Goal: Check status

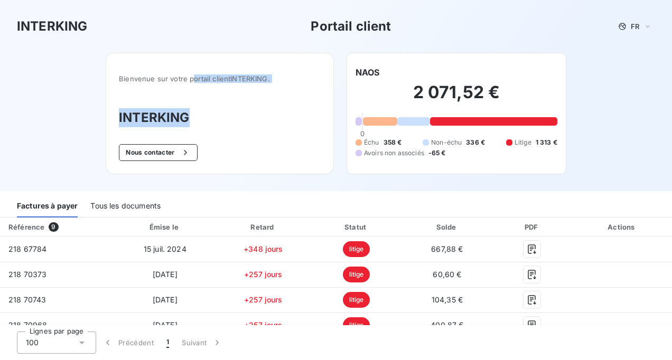
drag, startPoint x: 188, startPoint y: 78, endPoint x: 236, endPoint y: 127, distance: 68.3
click at [236, 127] on div "Bienvenue sur votre portail client INTERKING . INTERKING Nous contacter" at bounding box center [220, 113] width 228 height 121
click at [236, 127] on h3 "INTERKING" at bounding box center [220, 117] width 202 height 19
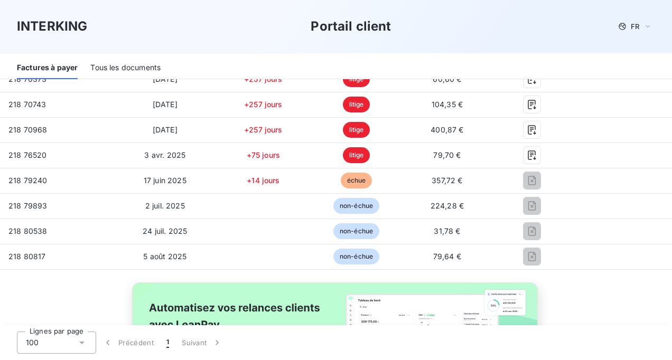
scroll to position [175, 0]
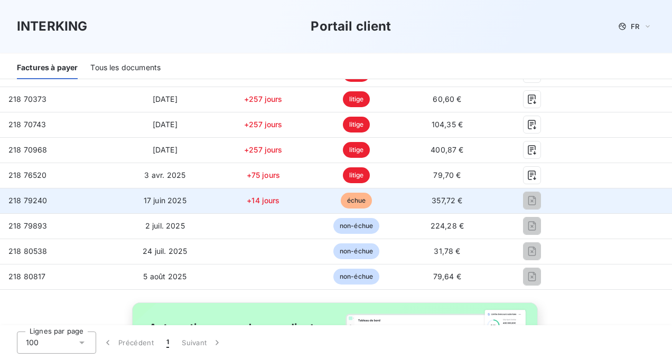
click at [192, 205] on td "17 juin 2025" at bounding box center [165, 200] width 102 height 25
drag, startPoint x: 12, startPoint y: 198, endPoint x: 311, endPoint y: 204, distance: 299.0
click at [311, 204] on tr "218 79240 17 juin 2025 +14 jours échue 357,72 €" at bounding box center [336, 200] width 672 height 25
click at [311, 204] on td "échue" at bounding box center [357, 200] width 92 height 25
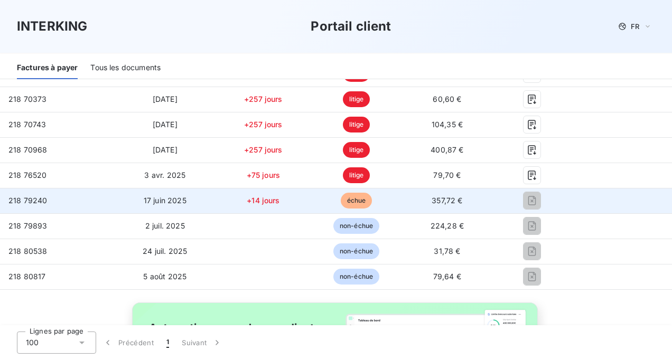
drag, startPoint x: 311, startPoint y: 204, endPoint x: 399, endPoint y: 212, distance: 88.5
click at [402, 212] on td "357,72 €" at bounding box center [447, 200] width 90 height 25
click at [462, 199] on td "357,72 €" at bounding box center [447, 200] width 90 height 25
click at [171, 206] on td "17 juin 2025" at bounding box center [165, 200] width 102 height 25
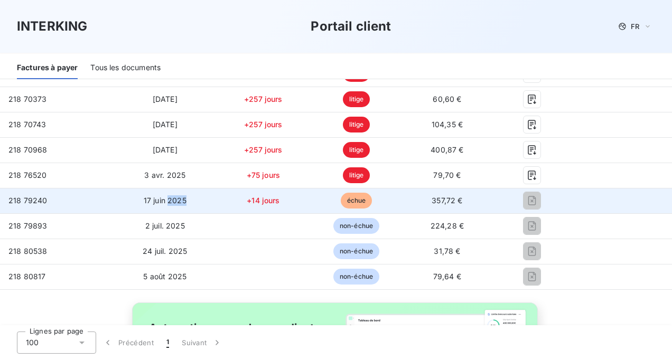
click at [171, 206] on td "17 juin 2025" at bounding box center [165, 200] width 102 height 25
click at [514, 199] on div at bounding box center [532, 200] width 64 height 17
